Goal: Obtain resource: Download file/media

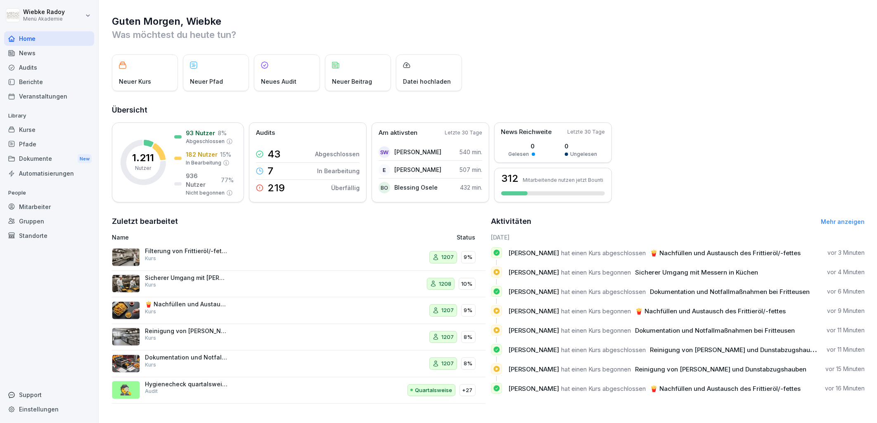
click at [55, 203] on div "Mitarbeiter" at bounding box center [49, 207] width 90 height 14
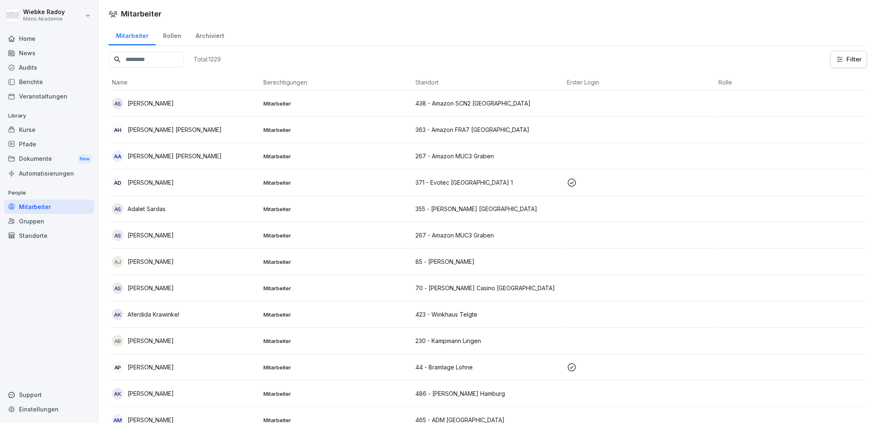
click at [36, 138] on div "Pfade" at bounding box center [49, 144] width 90 height 14
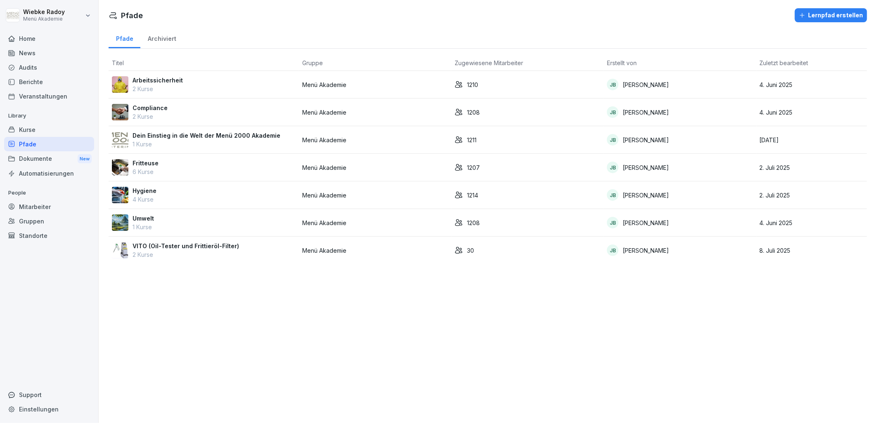
click at [190, 88] on div "Arbeitssicherheit 2 Kurse" at bounding box center [204, 84] width 184 height 17
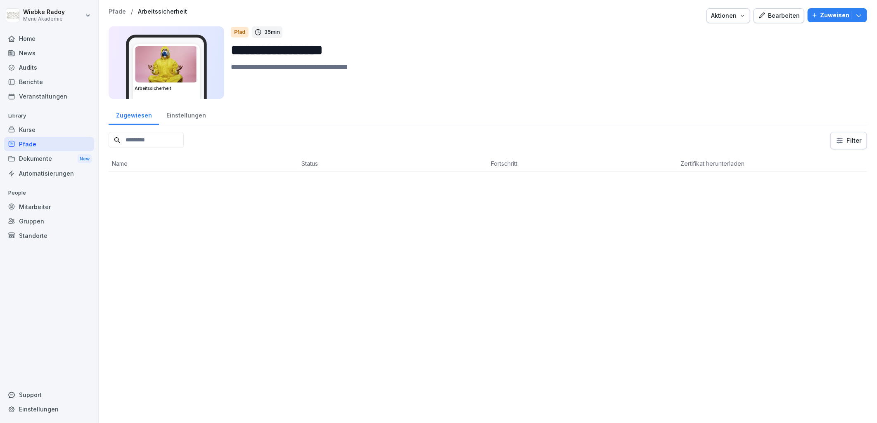
click at [175, 145] on input at bounding box center [146, 140] width 75 height 16
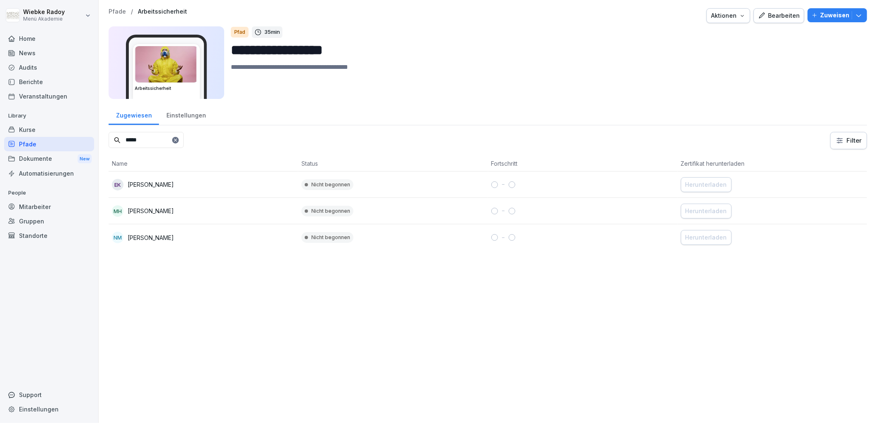
type input "*****"
click at [178, 141] on icon at bounding box center [175, 140] width 5 height 5
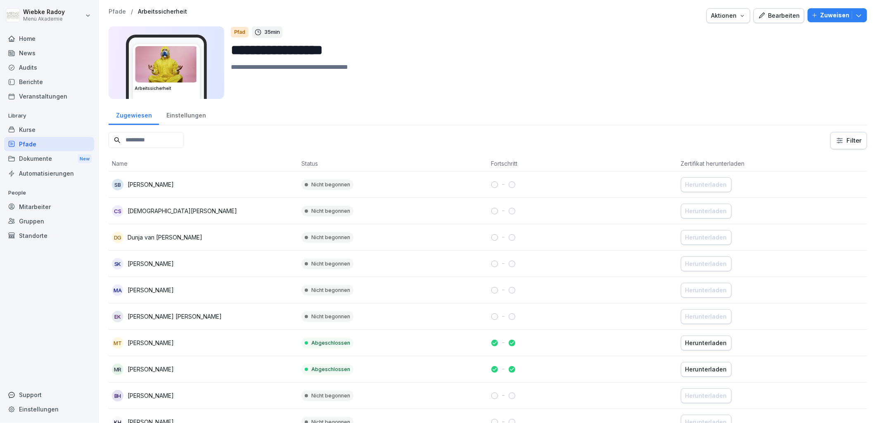
click at [707, 344] on div "Herunterladen" at bounding box center [706, 343] width 42 height 9
